Goal: Transaction & Acquisition: Purchase product/service

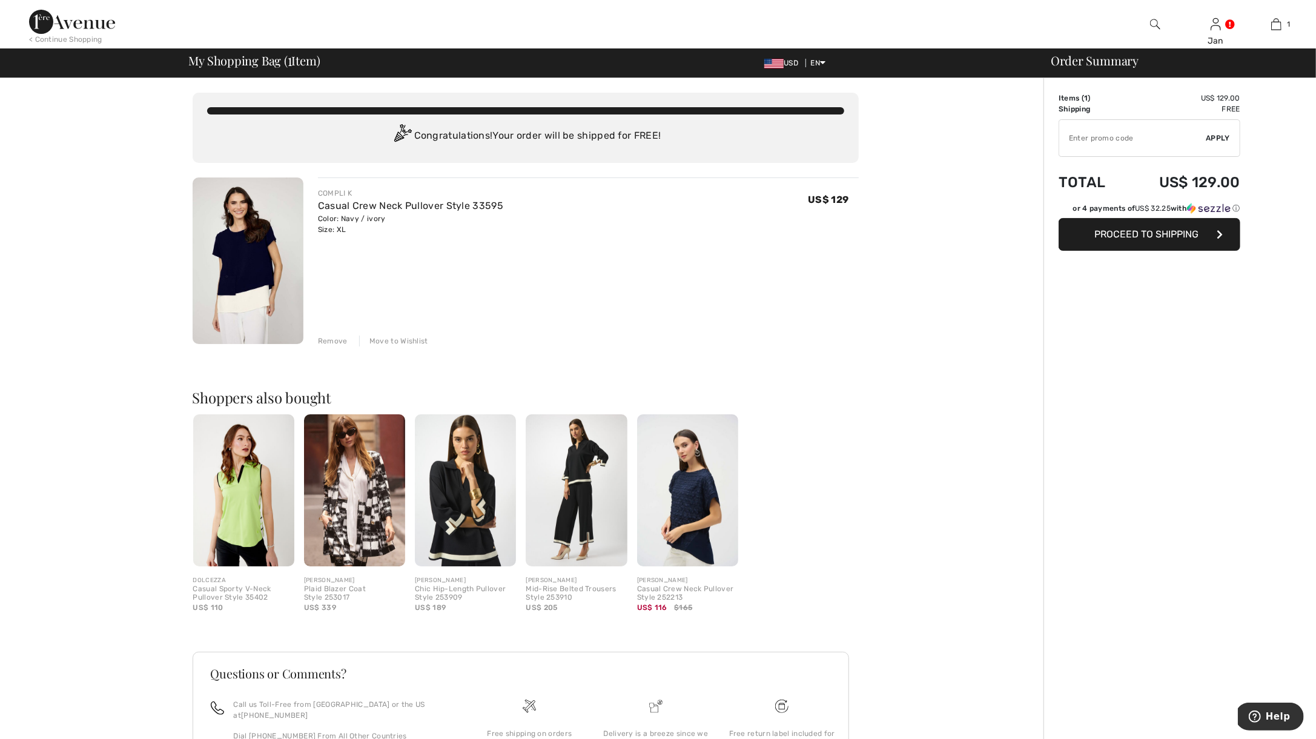
click at [231, 329] on img at bounding box center [248, 260] width 111 height 167
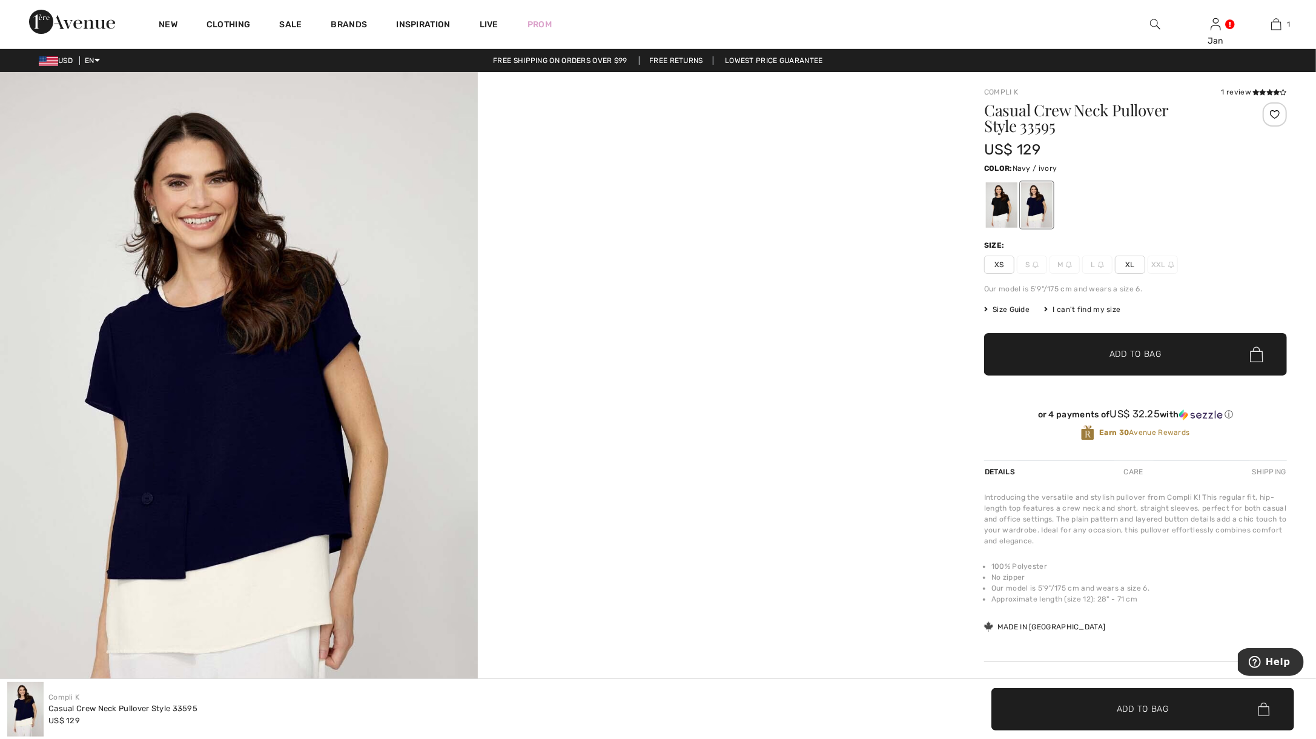
click at [1029, 315] on span "Size Guide" at bounding box center [1006, 309] width 45 height 11
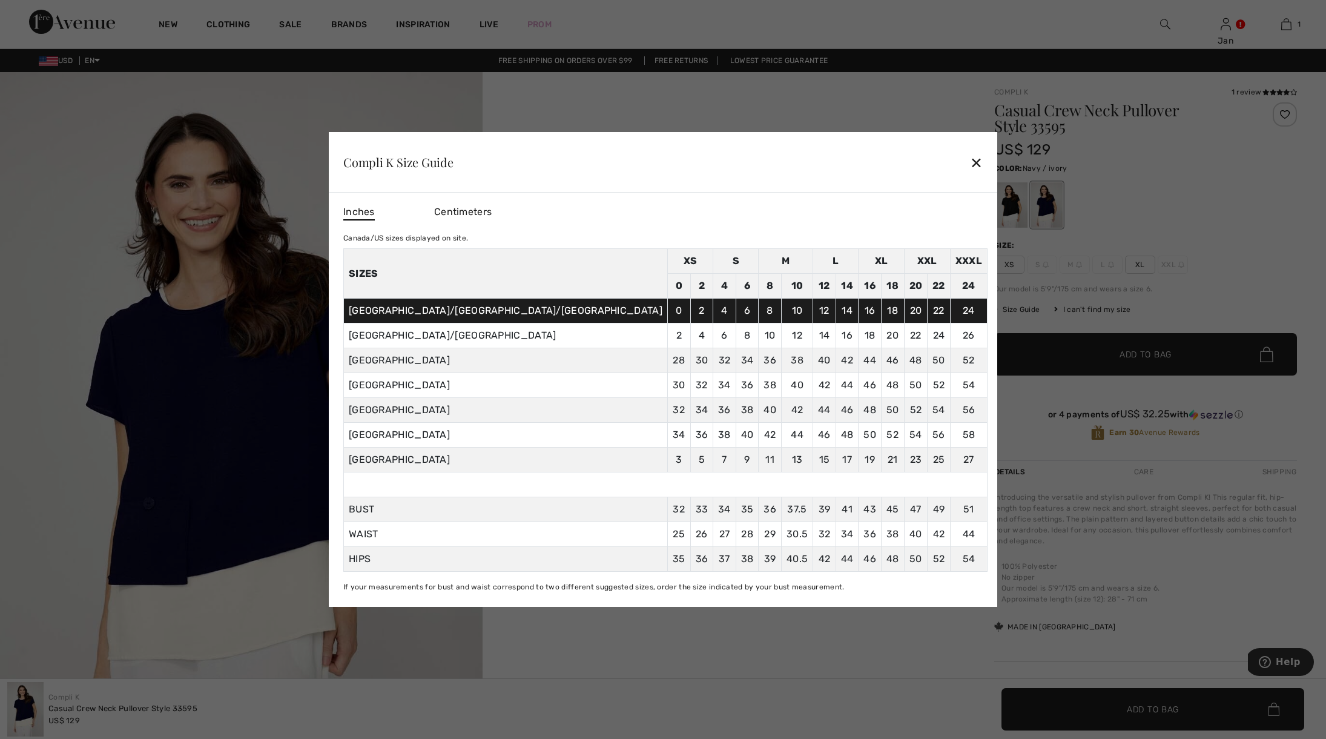
click at [970, 153] on div "✕" at bounding box center [976, 162] width 13 height 25
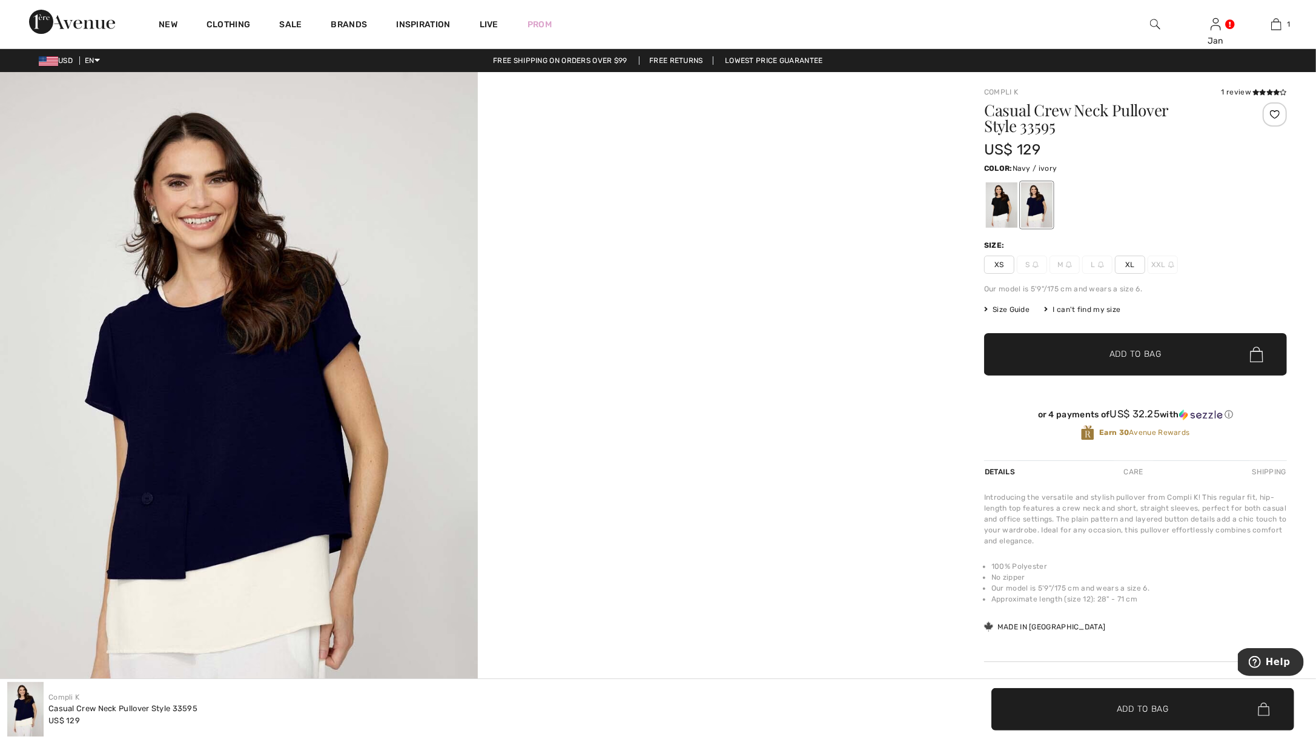
click at [1029, 315] on span "Size Guide" at bounding box center [1006, 309] width 45 height 11
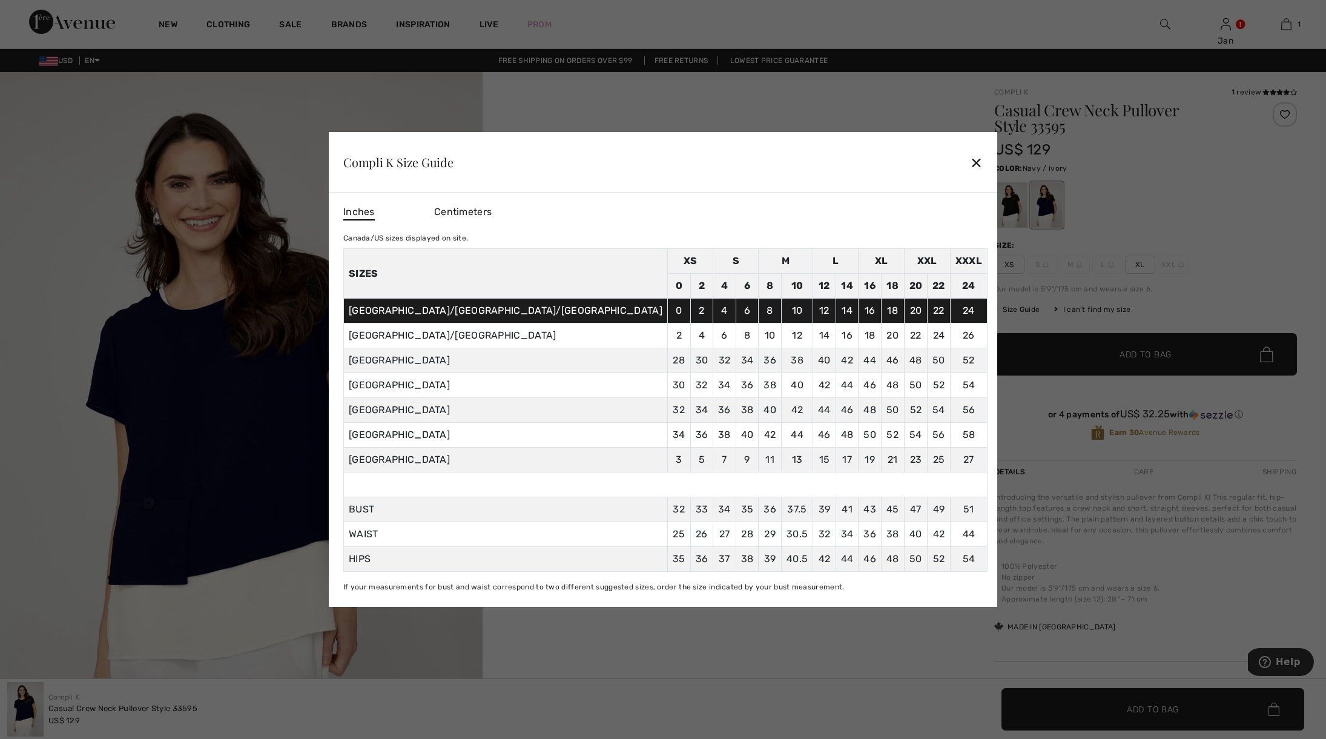
click at [970, 153] on div "✕" at bounding box center [976, 162] width 13 height 25
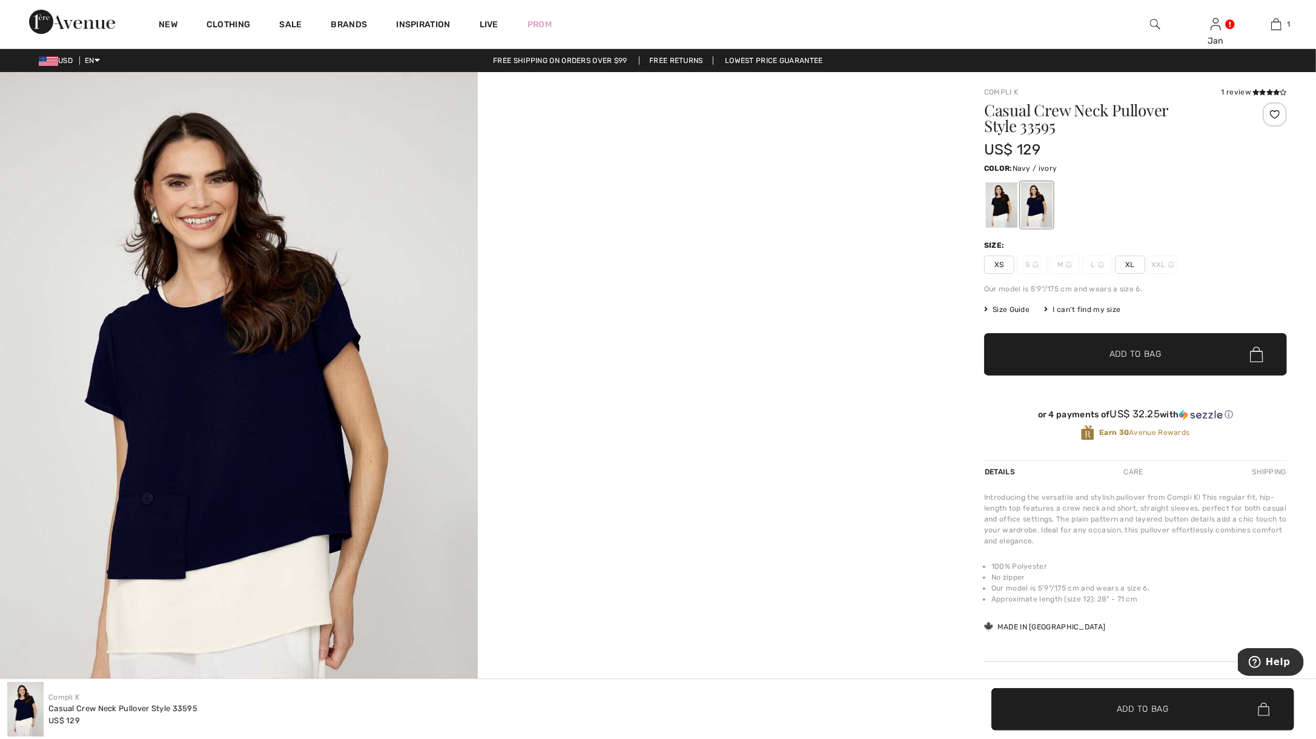
click at [1029, 315] on span "Size Guide" at bounding box center [1006, 309] width 45 height 11
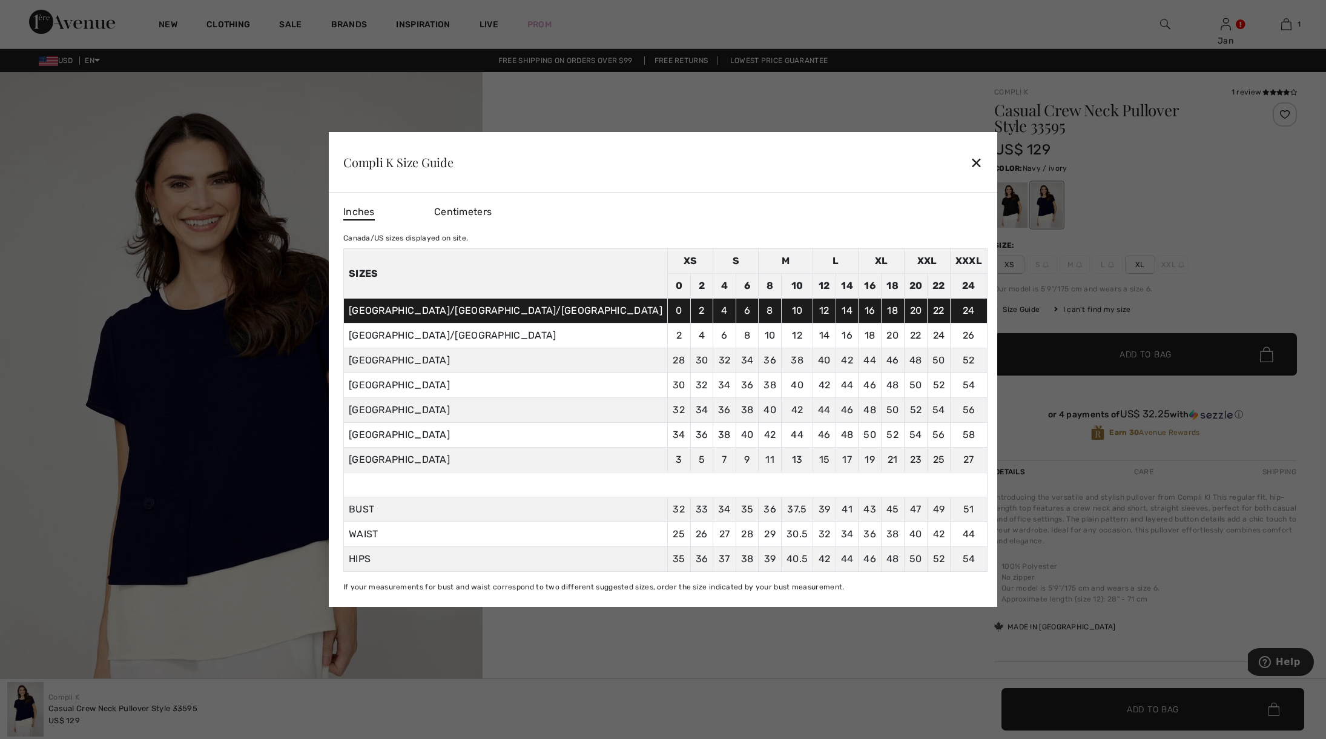
click at [303, 168] on div at bounding box center [663, 369] width 1326 height 739
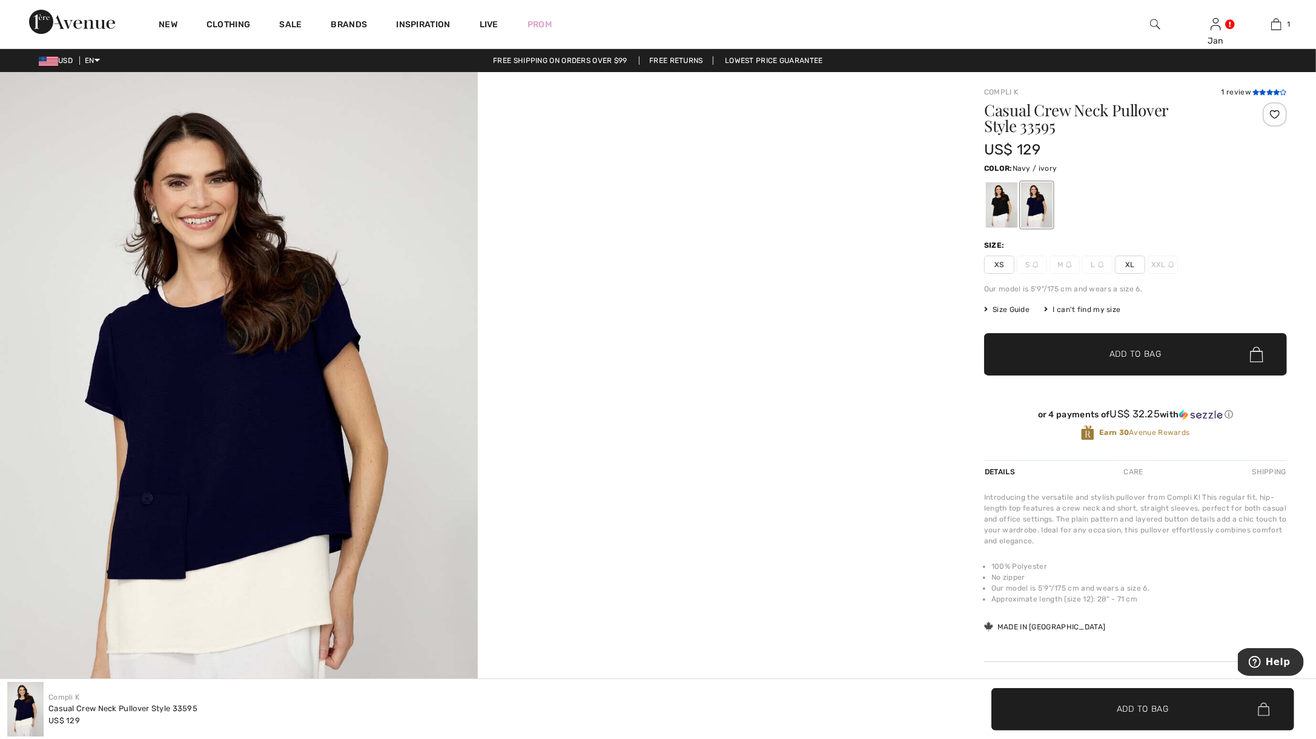
click at [1266, 95] on icon at bounding box center [1269, 92] width 7 height 6
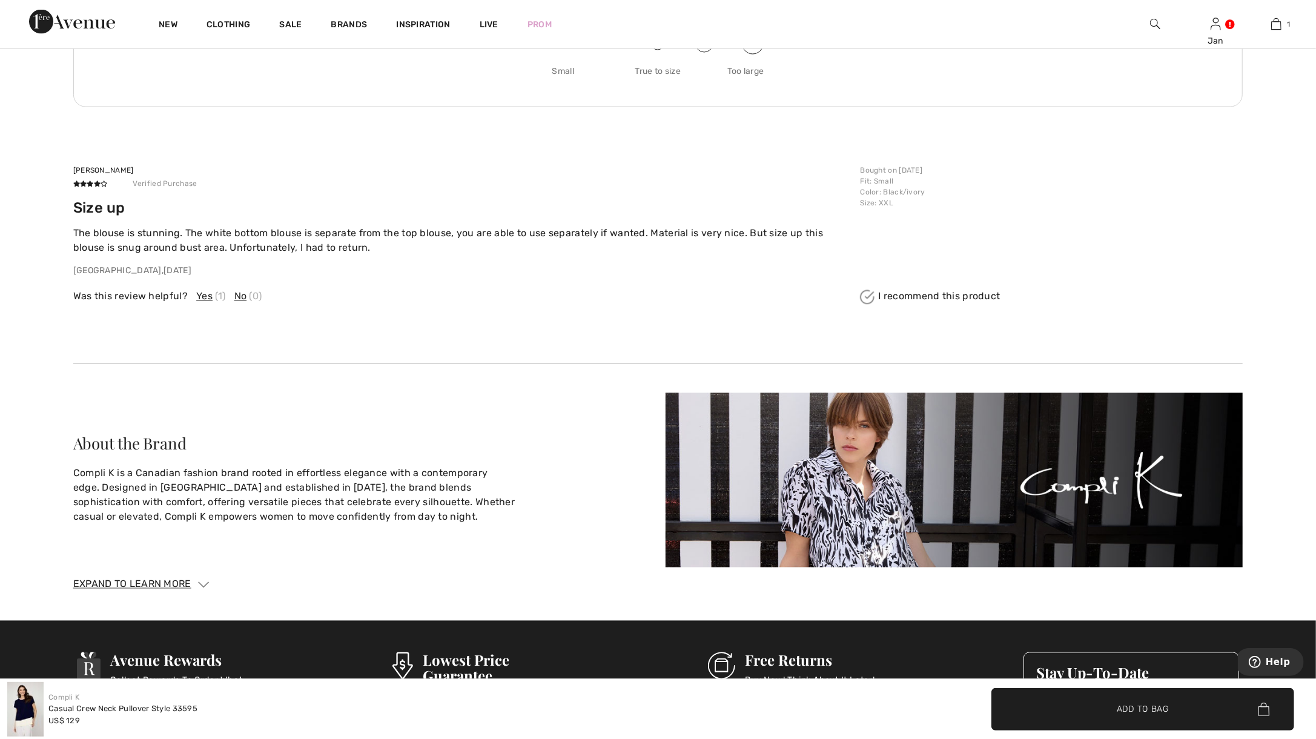
scroll to position [1894, 0]
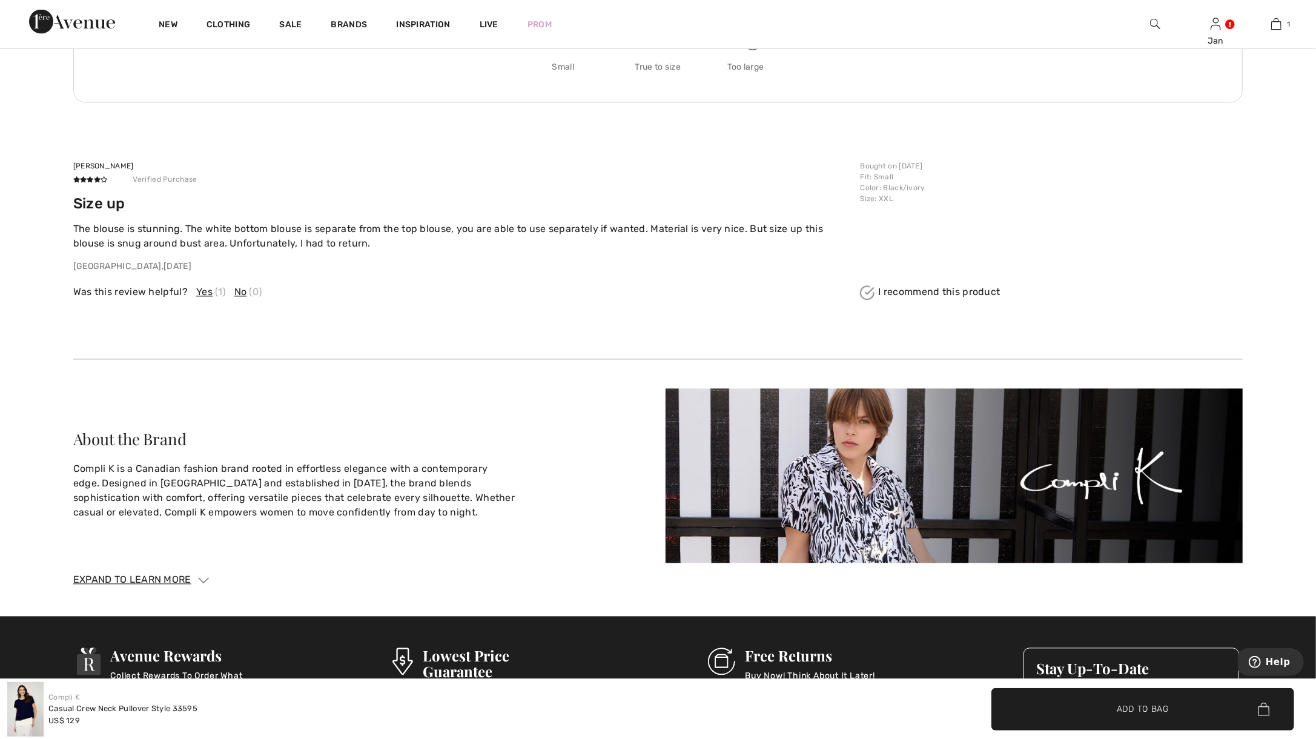
click at [203, 300] on span "Yes" at bounding box center [204, 292] width 16 height 15
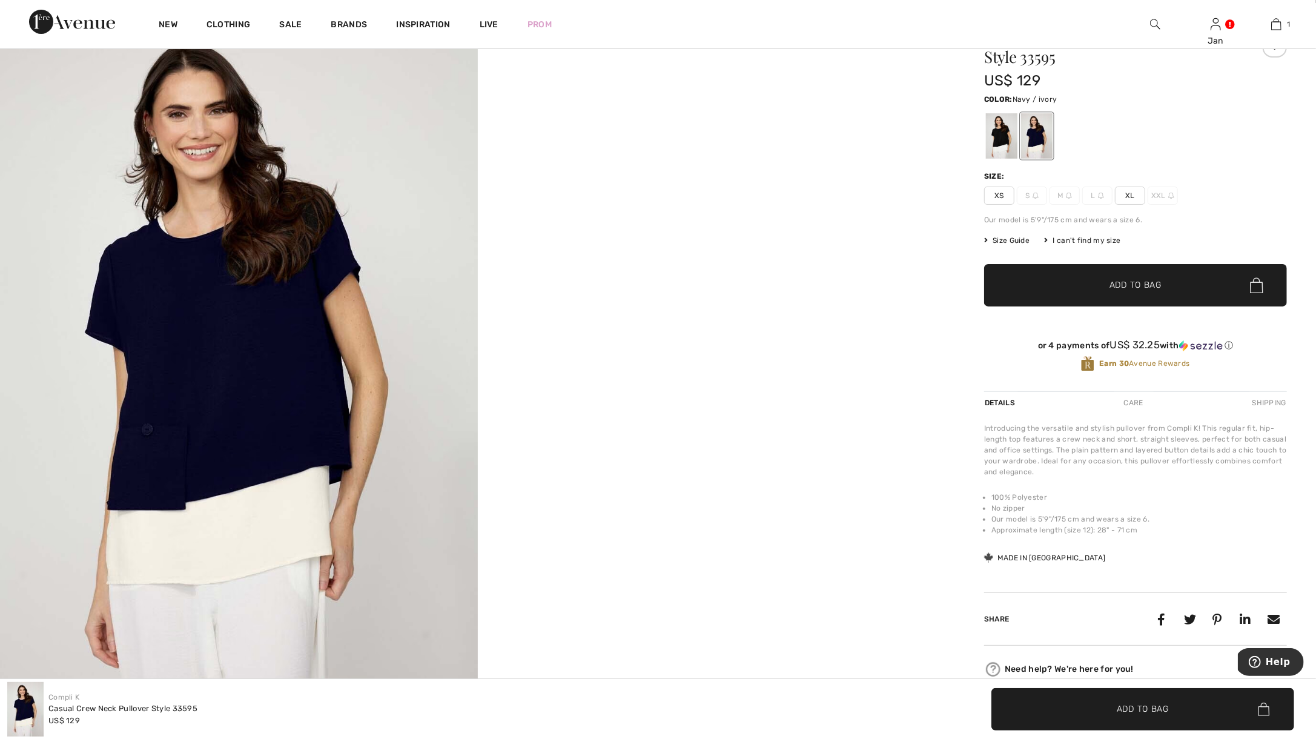
scroll to position [67, 0]
